Goal: Task Accomplishment & Management: Complete application form

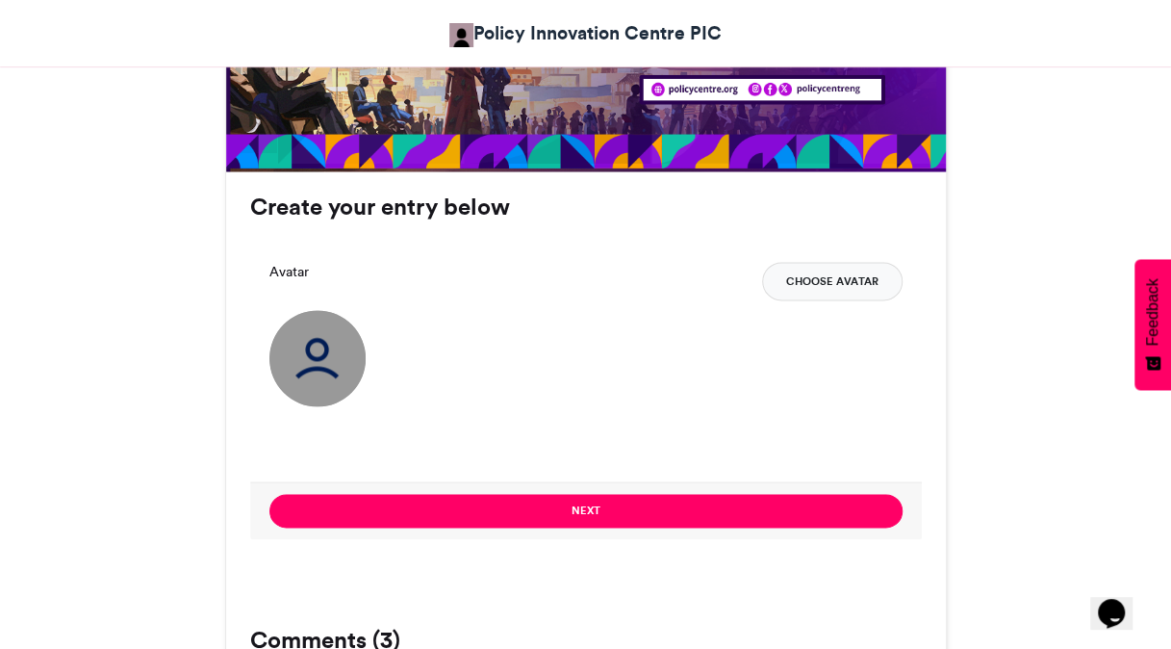
click at [835, 283] on button "Choose Avatar" at bounding box center [832, 281] width 141 height 39
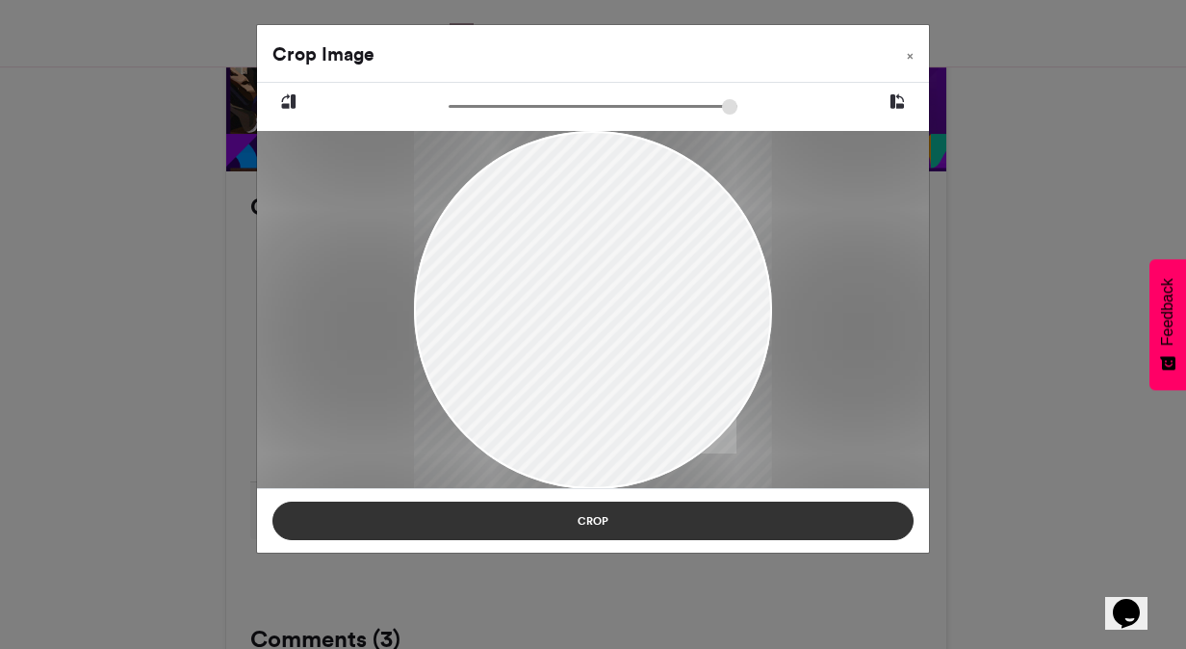
click at [659, 519] on button "Crop" at bounding box center [592, 521] width 641 height 39
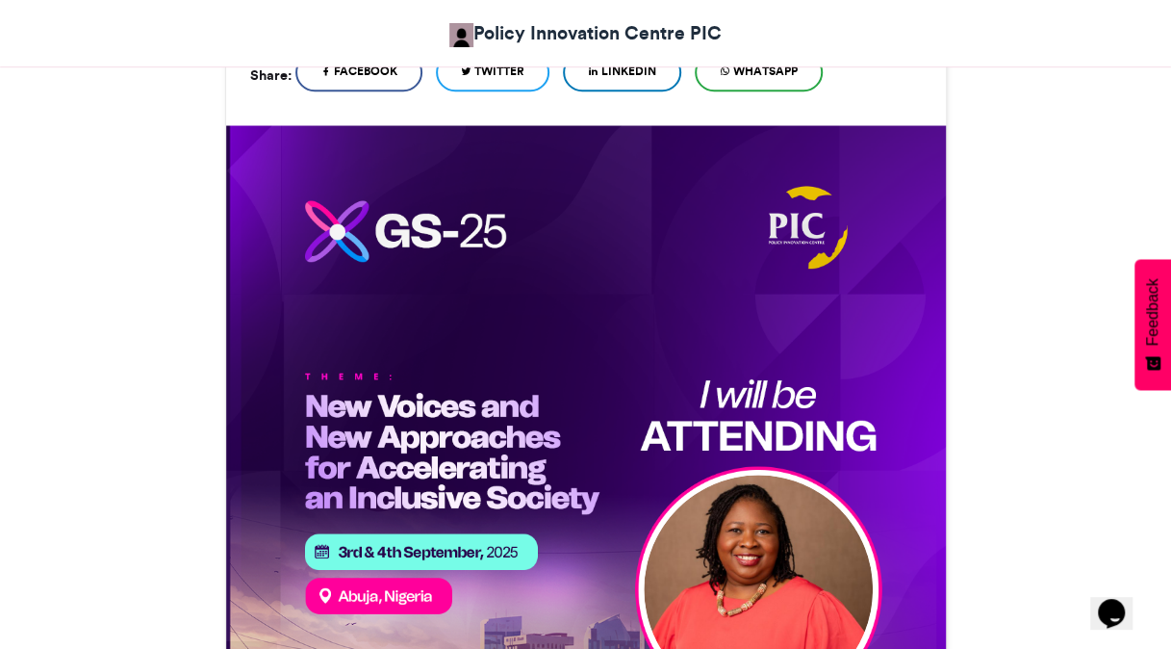
scroll to position [193, 0]
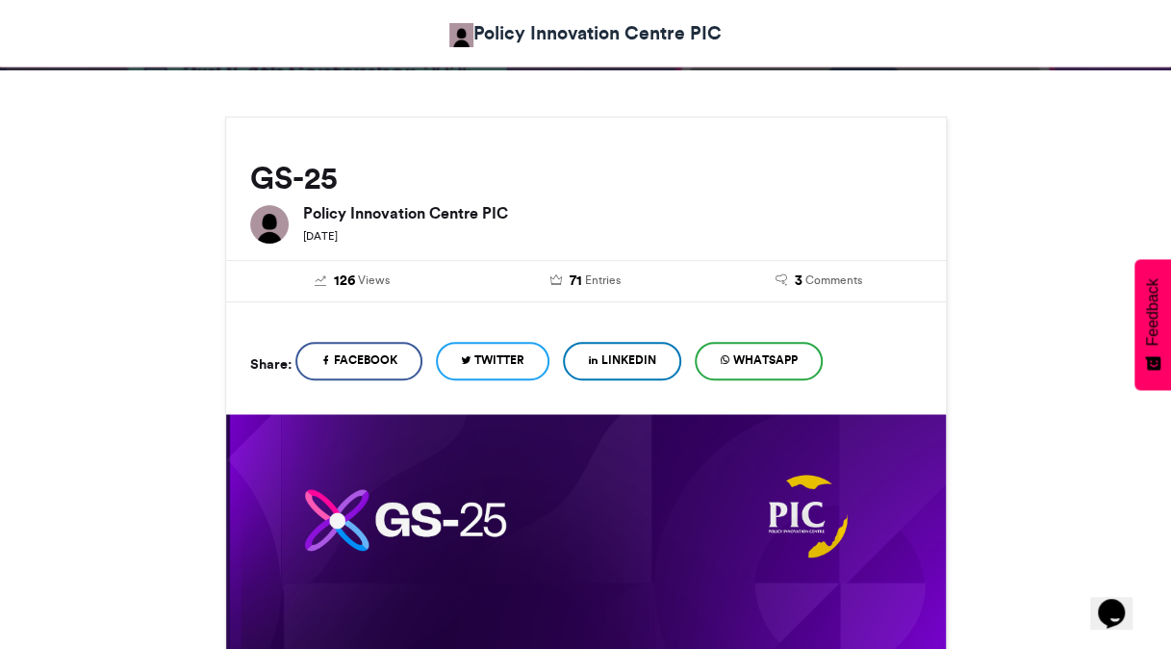
click at [645, 361] on span "LinkedIn" at bounding box center [629, 359] width 55 height 17
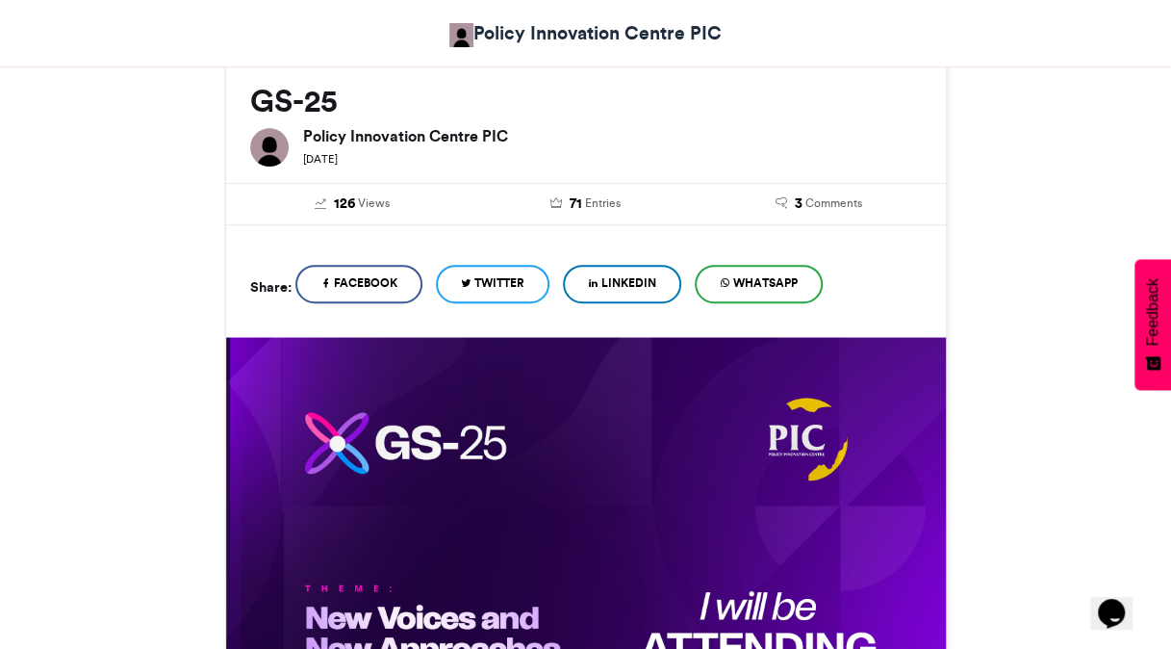
scroll to position [215, 0]
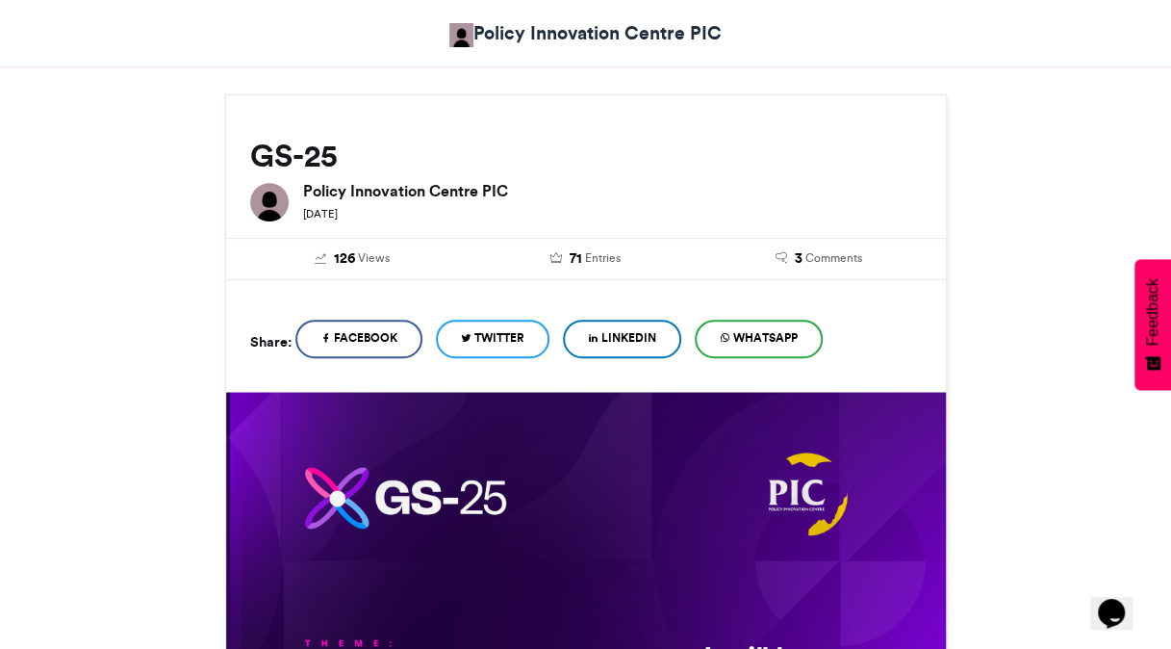
click at [741, 326] on link "WhatsApp" at bounding box center [759, 339] width 128 height 39
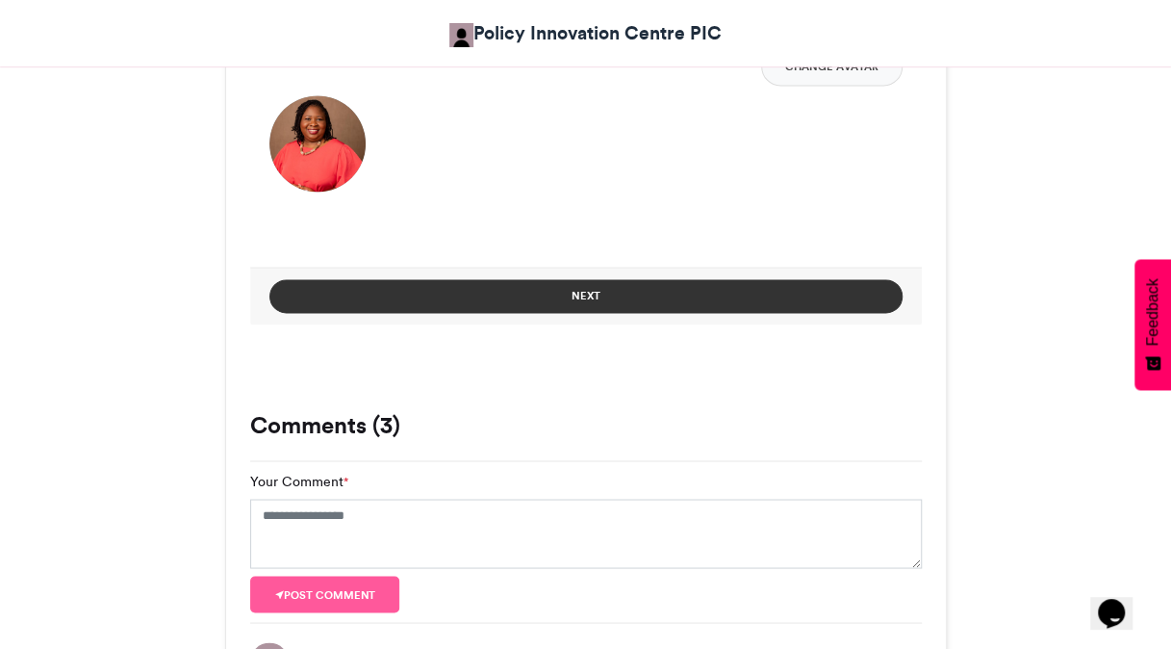
scroll to position [1466, 0]
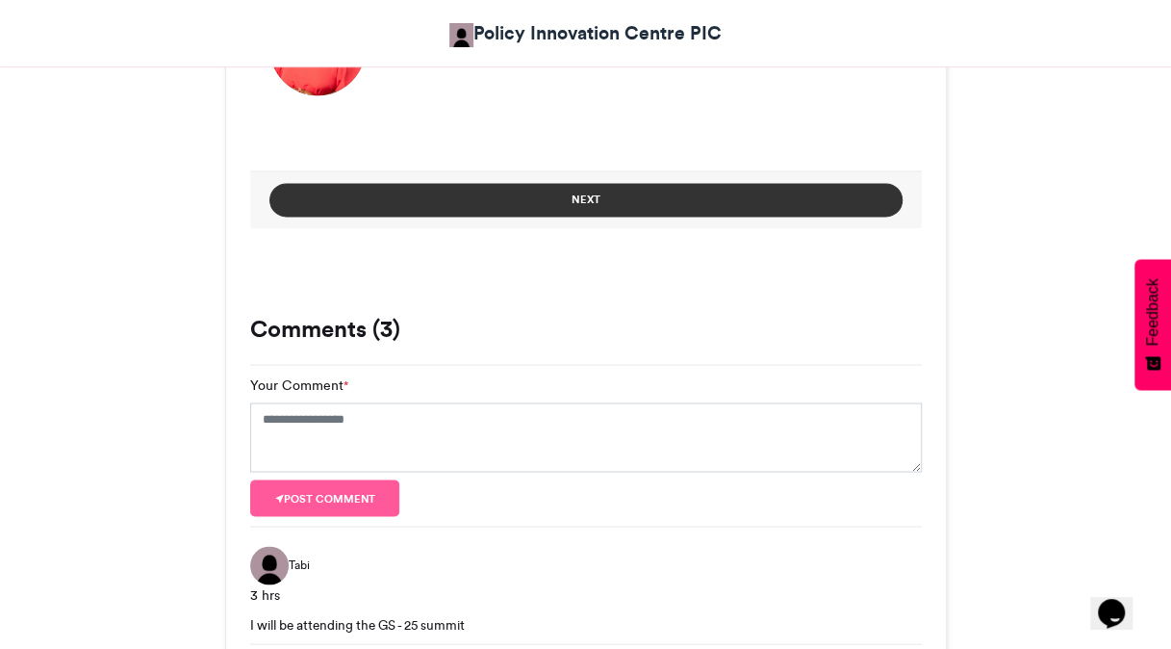
click at [605, 196] on button "Next" at bounding box center [586, 200] width 633 height 34
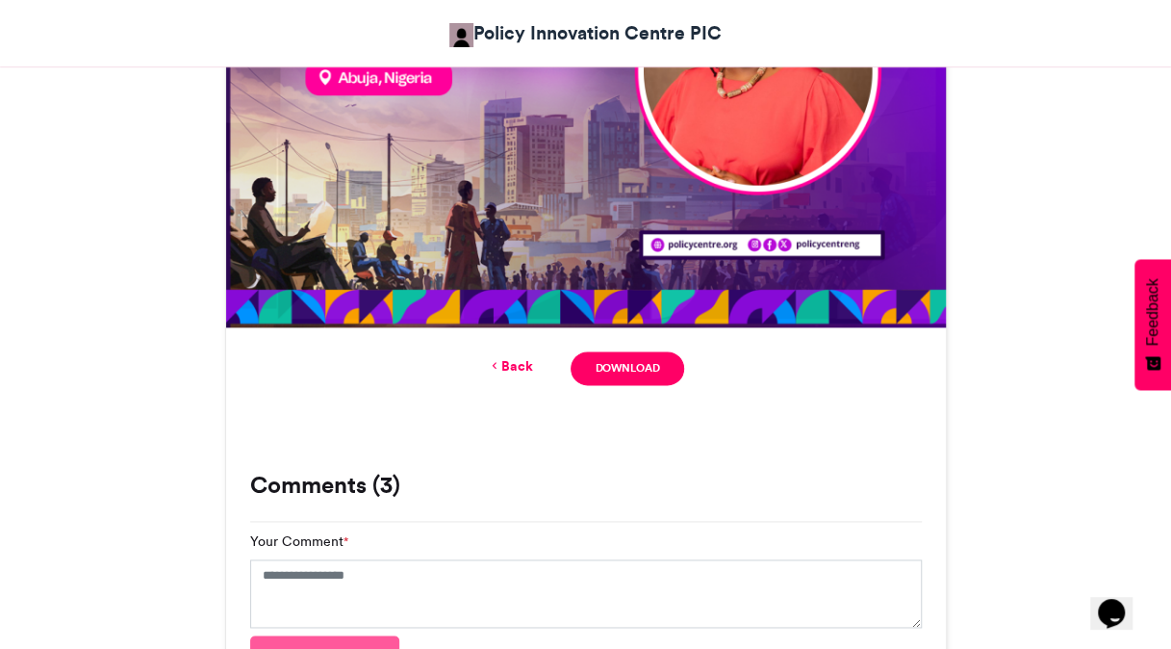
scroll to position [1060, 0]
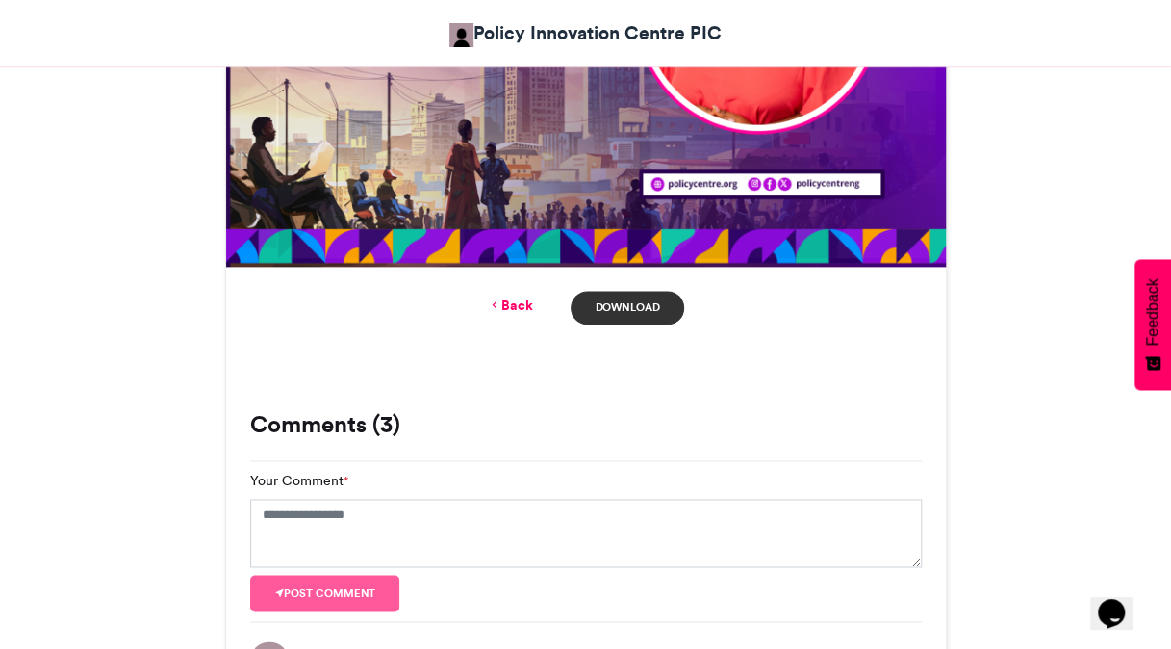
click at [653, 306] on link "Download" at bounding box center [627, 308] width 113 height 34
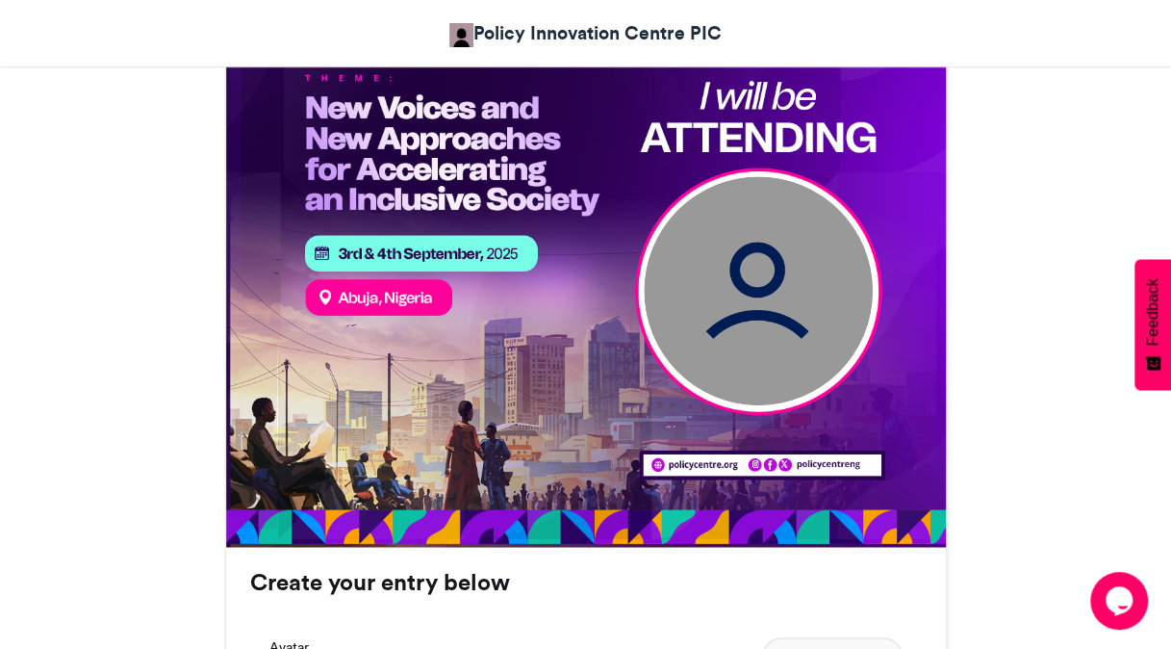
scroll to position [963, 0]
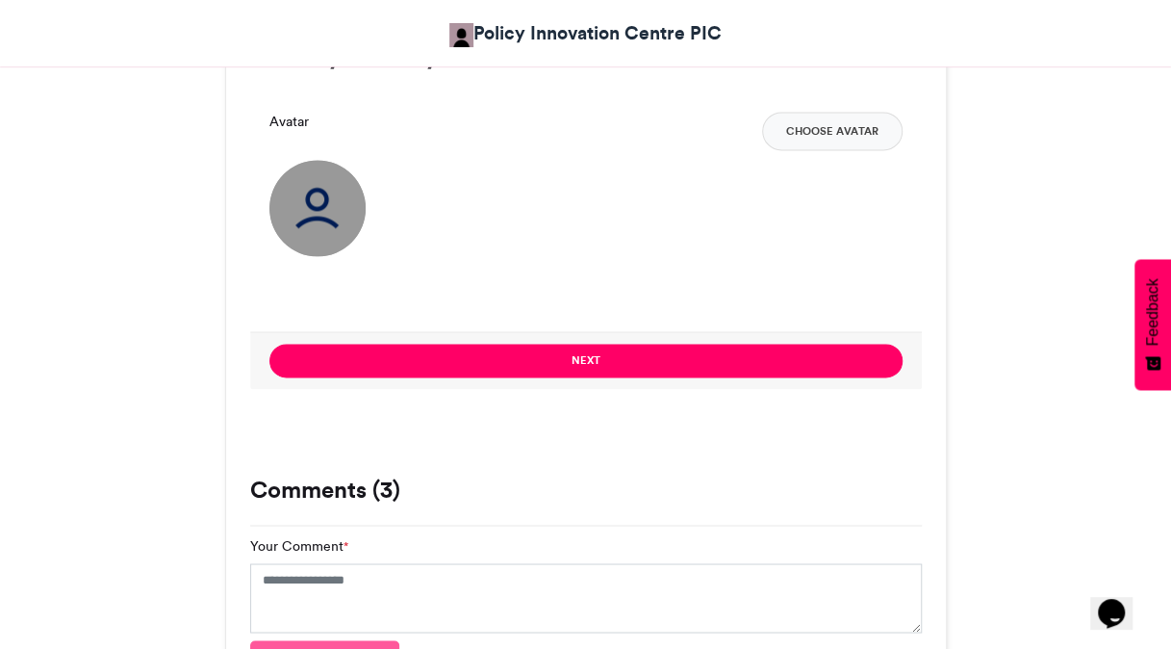
scroll to position [1081, 0]
